Goal: Task Accomplishment & Management: Use online tool/utility

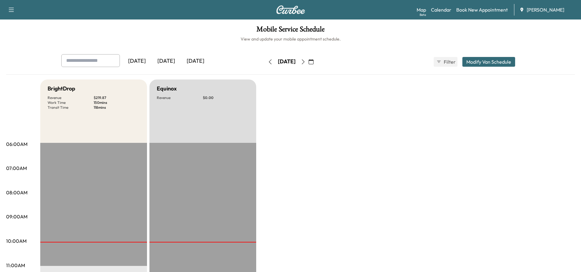
click at [268, 61] on icon "button" at bounding box center [270, 61] width 5 height 5
click at [306, 61] on icon "button" at bounding box center [303, 61] width 5 height 5
click at [306, 64] on icon "button" at bounding box center [303, 61] width 5 height 5
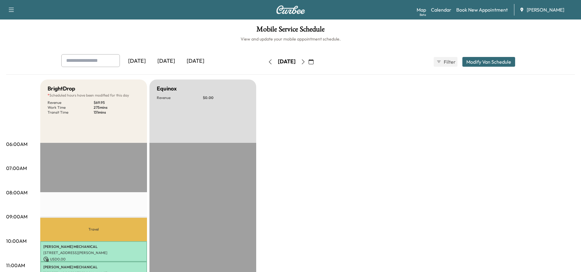
click at [308, 64] on button "button" at bounding box center [303, 62] width 10 height 10
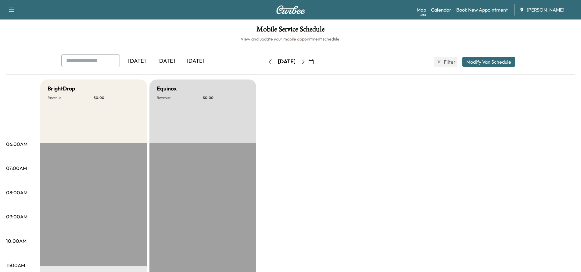
click at [268, 64] on icon "button" at bounding box center [270, 61] width 5 height 5
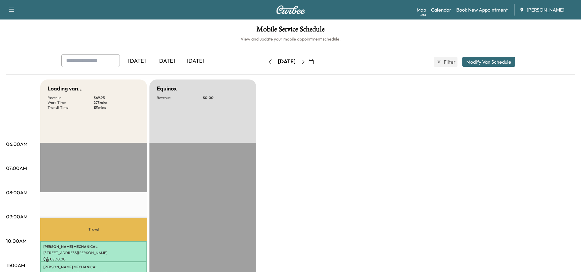
click at [265, 64] on button "button" at bounding box center [270, 62] width 10 height 10
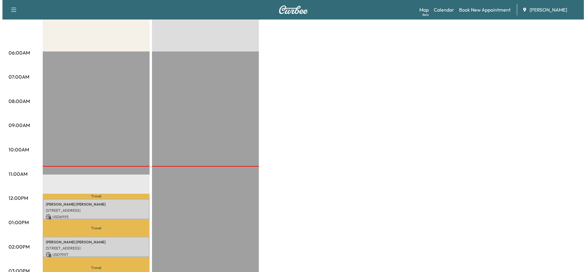
scroll to position [183, 0]
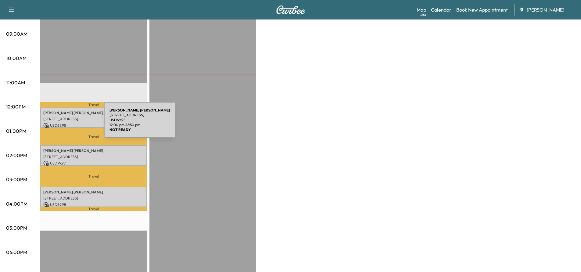
click at [61, 120] on p "[STREET_ADDRESS]" at bounding box center [93, 119] width 101 height 5
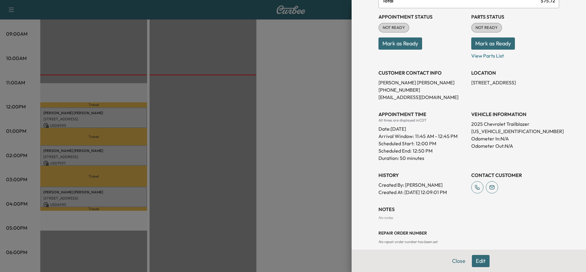
scroll to position [70, 0]
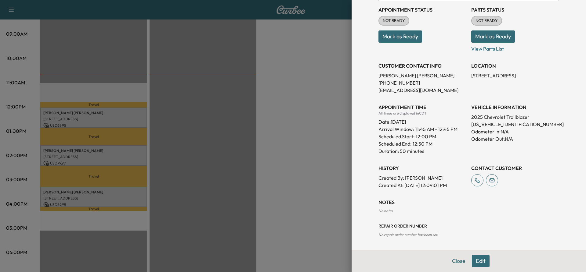
click at [430, 262] on div "Close Edit" at bounding box center [468, 261] width 234 height 22
click at [428, 263] on div "Close Edit" at bounding box center [468, 261] width 234 height 22
